Goal: Entertainment & Leisure: Consume media (video, audio)

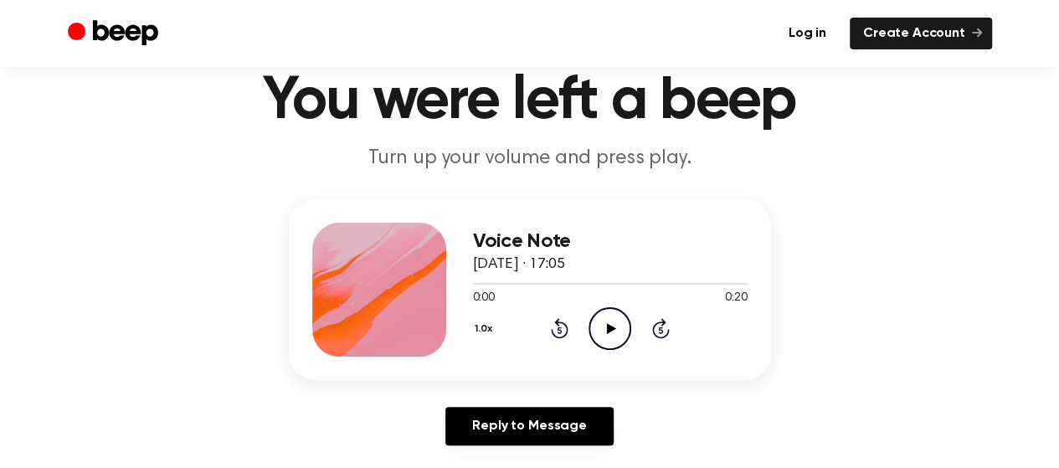
scroll to position [64, 0]
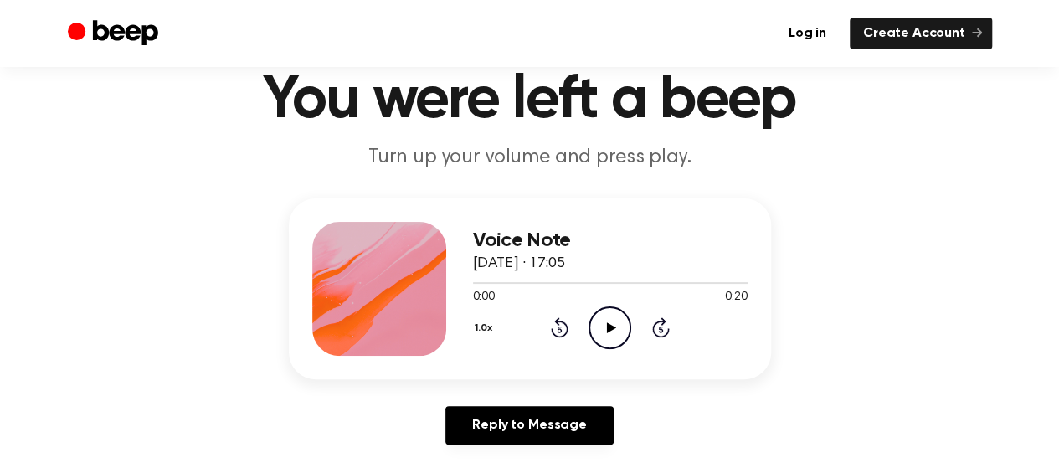
click at [601, 336] on icon "Play Audio" at bounding box center [610, 328] width 43 height 43
click at [477, 282] on div at bounding box center [532, 283] width 119 height 2
click at [473, 279] on div at bounding box center [610, 282] width 275 height 13
click at [614, 331] on icon "Play Audio" at bounding box center [610, 328] width 43 height 43
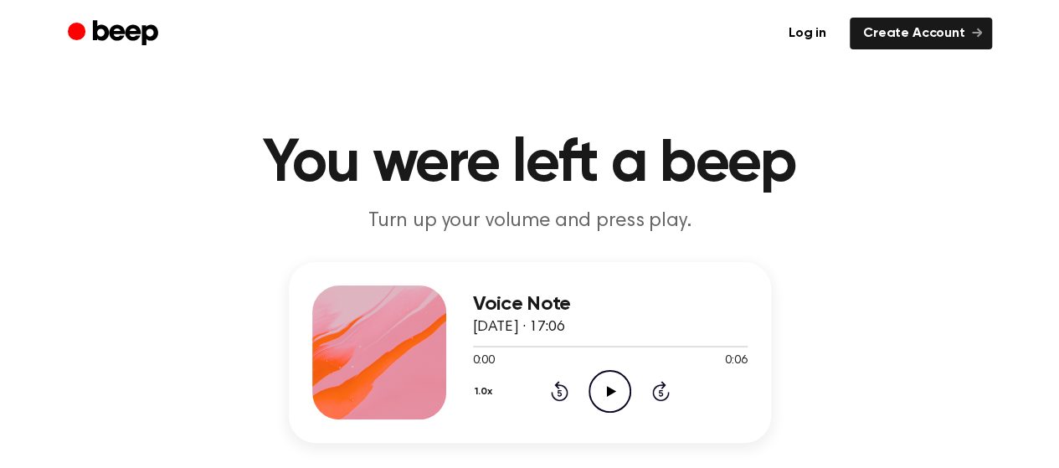
click at [606, 381] on icon "Play Audio" at bounding box center [610, 391] width 43 height 43
click at [606, 384] on icon "Play Audio" at bounding box center [610, 391] width 43 height 43
click at [618, 401] on icon "Play Audio" at bounding box center [610, 391] width 43 height 43
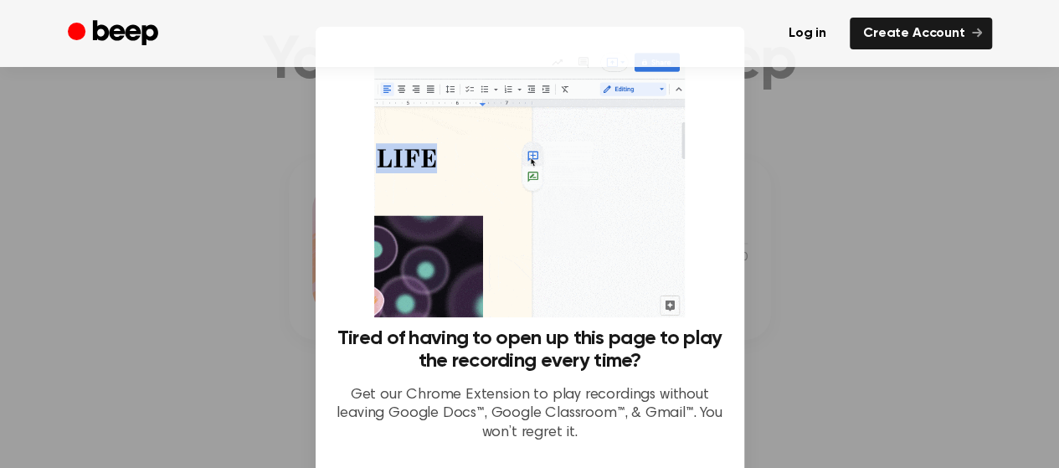
scroll to position [104, 0]
click at [844, 272] on div at bounding box center [529, 234] width 1059 height 468
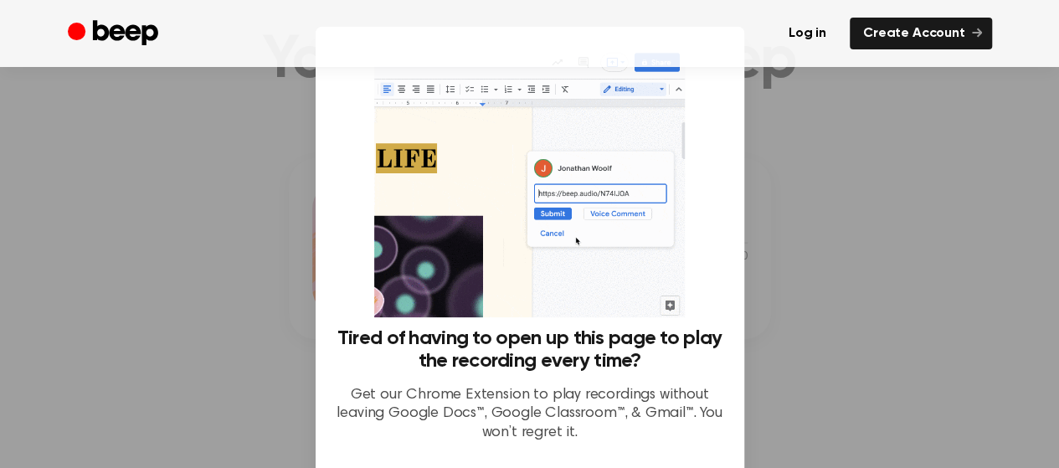
scroll to position [0, 0]
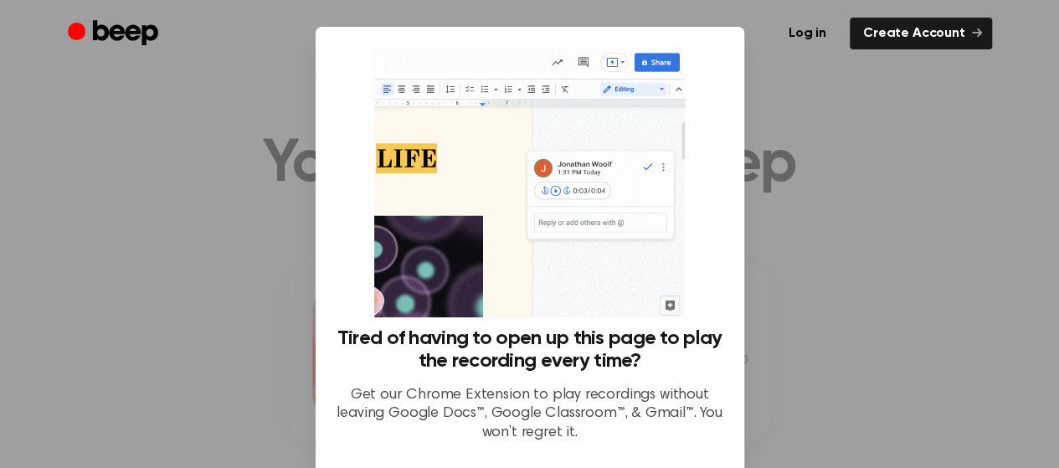
click at [894, 170] on div at bounding box center [529, 234] width 1059 height 468
click at [770, 378] on div at bounding box center [529, 234] width 1059 height 468
click at [838, 229] on div at bounding box center [529, 234] width 1059 height 468
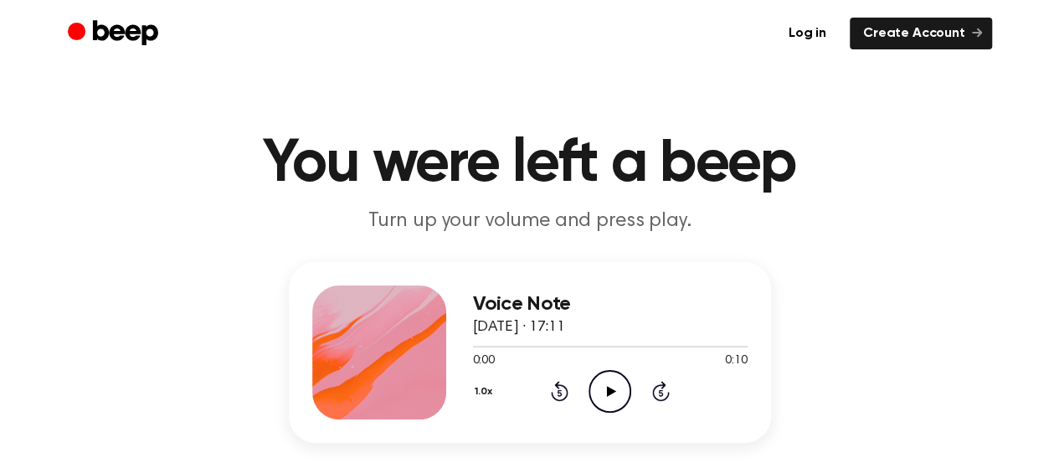
click at [598, 384] on icon "Play Audio" at bounding box center [610, 391] width 43 height 43
click at [595, 386] on icon "Play Audio" at bounding box center [610, 391] width 43 height 43
click at [594, 378] on circle at bounding box center [610, 391] width 41 height 41
click at [618, 400] on icon "Play Audio" at bounding box center [610, 391] width 43 height 43
click at [615, 382] on icon "Play Audio" at bounding box center [610, 391] width 43 height 43
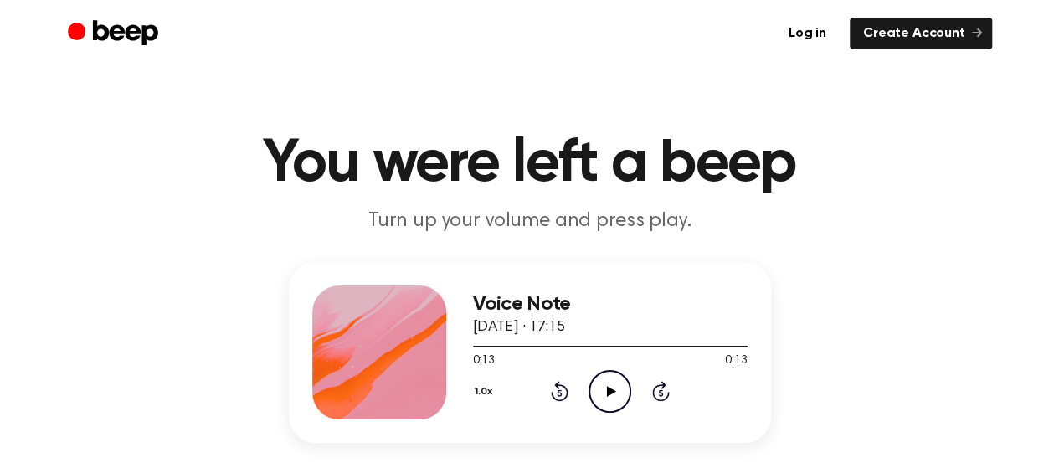
click at [601, 394] on icon "Play Audio" at bounding box center [610, 391] width 43 height 43
click at [606, 379] on icon "Play Audio" at bounding box center [610, 391] width 43 height 43
click at [610, 388] on icon at bounding box center [611, 391] width 9 height 11
